Goal: Transaction & Acquisition: Purchase product/service

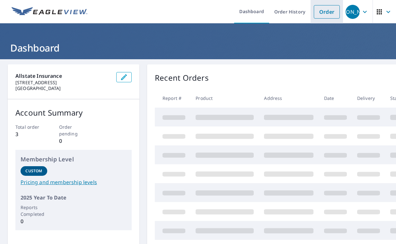
click at [316, 13] on link "Order" at bounding box center [326, 11] width 26 height 13
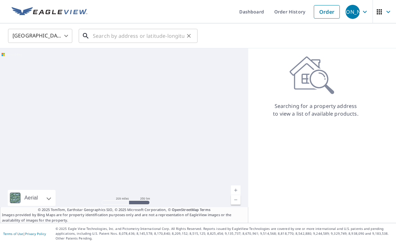
click at [109, 40] on input "text" at bounding box center [138, 36] width 91 height 18
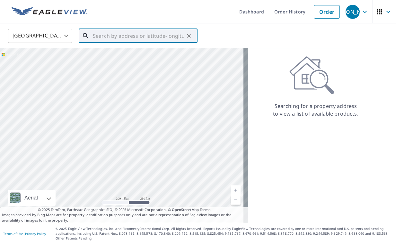
click at [150, 38] on input "text" at bounding box center [138, 36] width 91 height 18
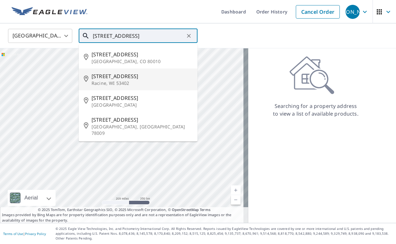
click at [119, 83] on p "Racine, WI 53402" at bounding box center [141, 83] width 101 height 6
type input "[STREET_ADDRESS]"
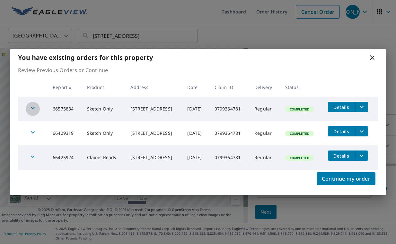
click at [33, 106] on icon "button" at bounding box center [33, 108] width 8 height 8
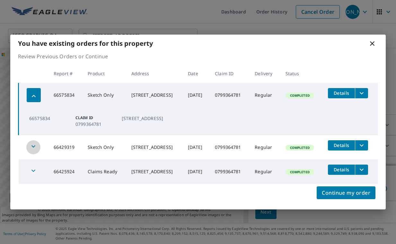
click at [32, 146] on icon "button" at bounding box center [34, 147] width 8 height 8
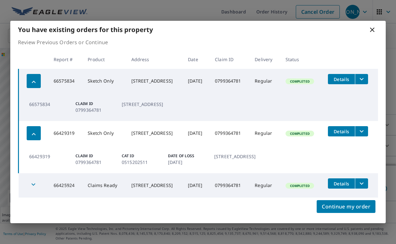
click at [331, 81] on icon "filesDropdownBtn-66575834" at bounding box center [361, 79] width 8 height 8
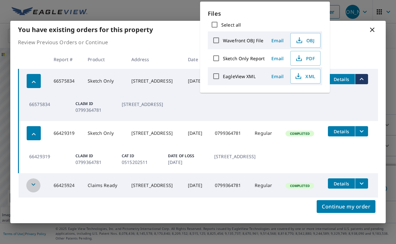
click at [31, 186] on icon "button" at bounding box center [34, 185] width 8 height 8
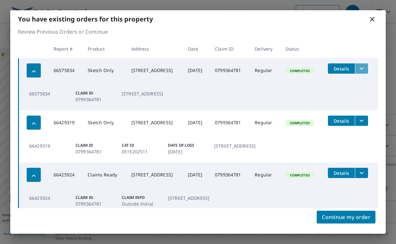
click at [331, 70] on icon "filesDropdownBtn-66575834" at bounding box center [361, 69] width 8 height 8
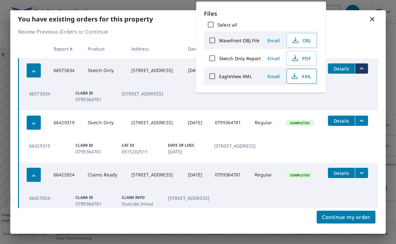
click at [293, 75] on icon "button" at bounding box center [294, 77] width 8 height 8
click at [296, 60] on icon "button" at bounding box center [295, 59] width 8 height 8
click at [331, 119] on icon "filesDropdownBtn-66429319" at bounding box center [361, 121] width 8 height 8
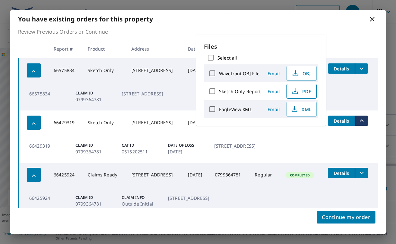
click at [297, 94] on icon "button" at bounding box center [295, 92] width 8 height 8
click at [331, 171] on icon "filesDropdownBtn-66425924" at bounding box center [361, 173] width 8 height 8
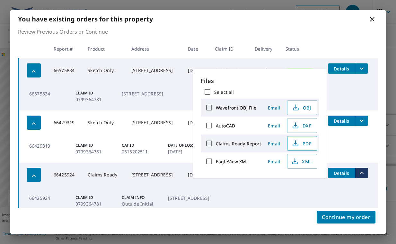
click at [296, 142] on icon "button" at bounding box center [295, 144] width 8 height 8
click at [329, 45] on th at bounding box center [349, 48] width 55 height 19
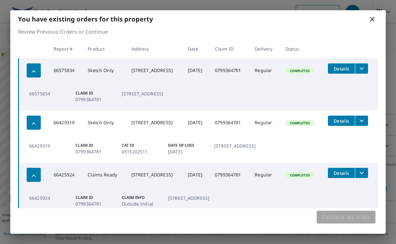
click at [331, 204] on span "Continue my order" at bounding box center [345, 217] width 48 height 9
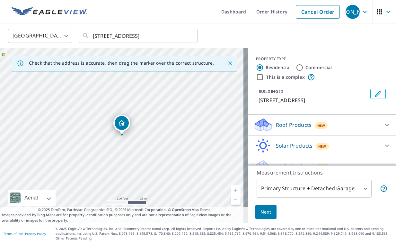
click at [331, 64] on div "Residential Commercial" at bounding box center [322, 68] width 132 height 8
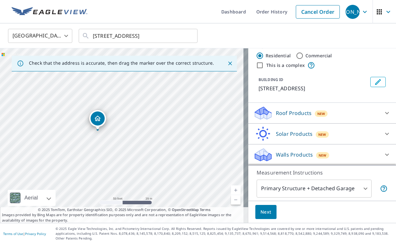
click at [331, 153] on icon at bounding box center [387, 155] width 8 height 8
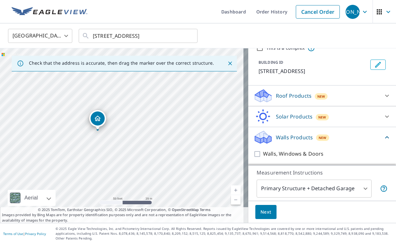
scroll to position [30, 0]
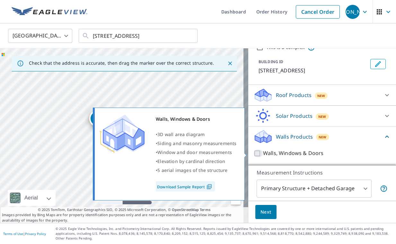
click at [253, 153] on input "Walls, Windows & Doors" at bounding box center [258, 154] width 10 height 8
checkbox input "true"
